Goal: Navigation & Orientation: Understand site structure

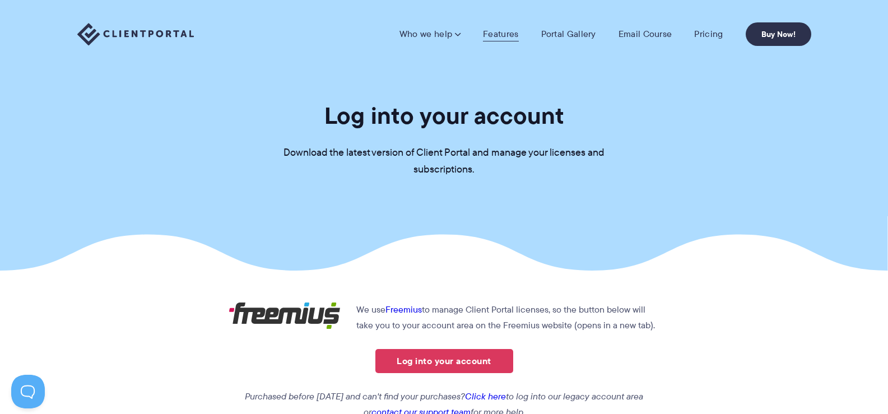
click at [489, 38] on link "Features" at bounding box center [500, 34] width 35 height 11
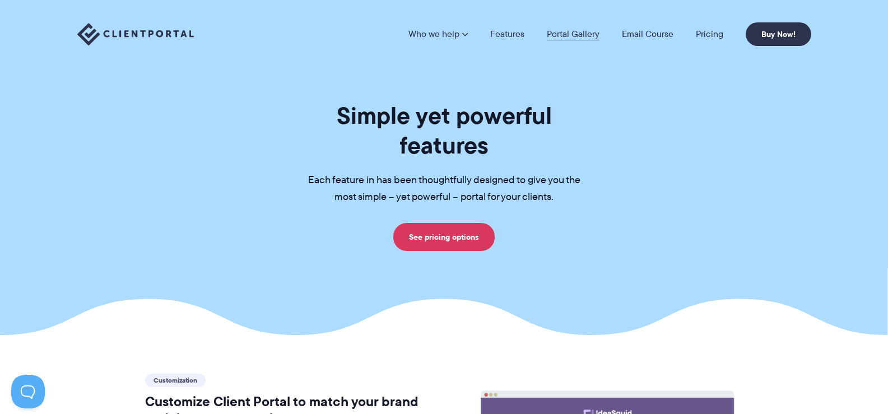
click at [566, 30] on link "Portal Gallery" at bounding box center [573, 34] width 53 height 9
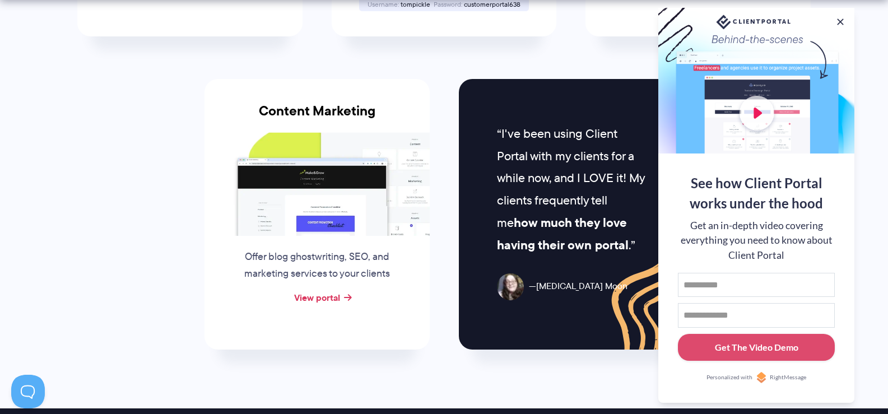
scroll to position [1137, 0]
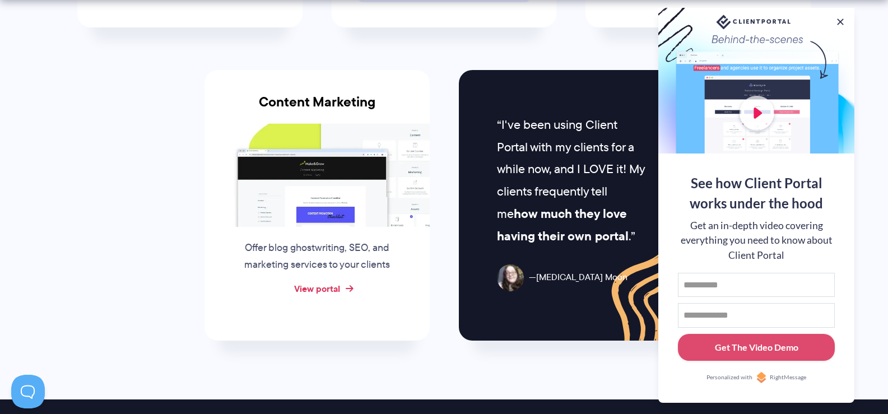
click at [317, 285] on link "View portal" at bounding box center [317, 288] width 46 height 13
click at [306, 286] on link "View portal" at bounding box center [317, 288] width 46 height 13
